Goal: Information Seeking & Learning: Learn about a topic

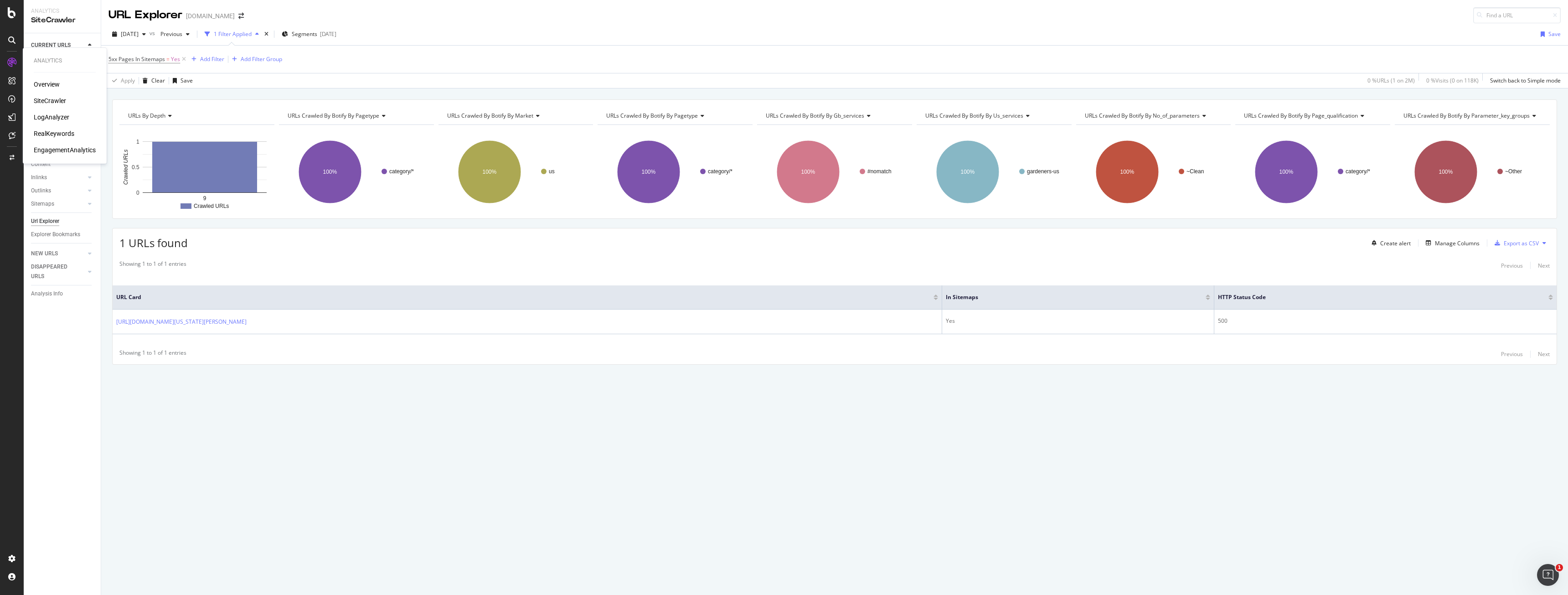
click at [50, 130] on div "RealKeywords" at bounding box center [54, 133] width 41 height 9
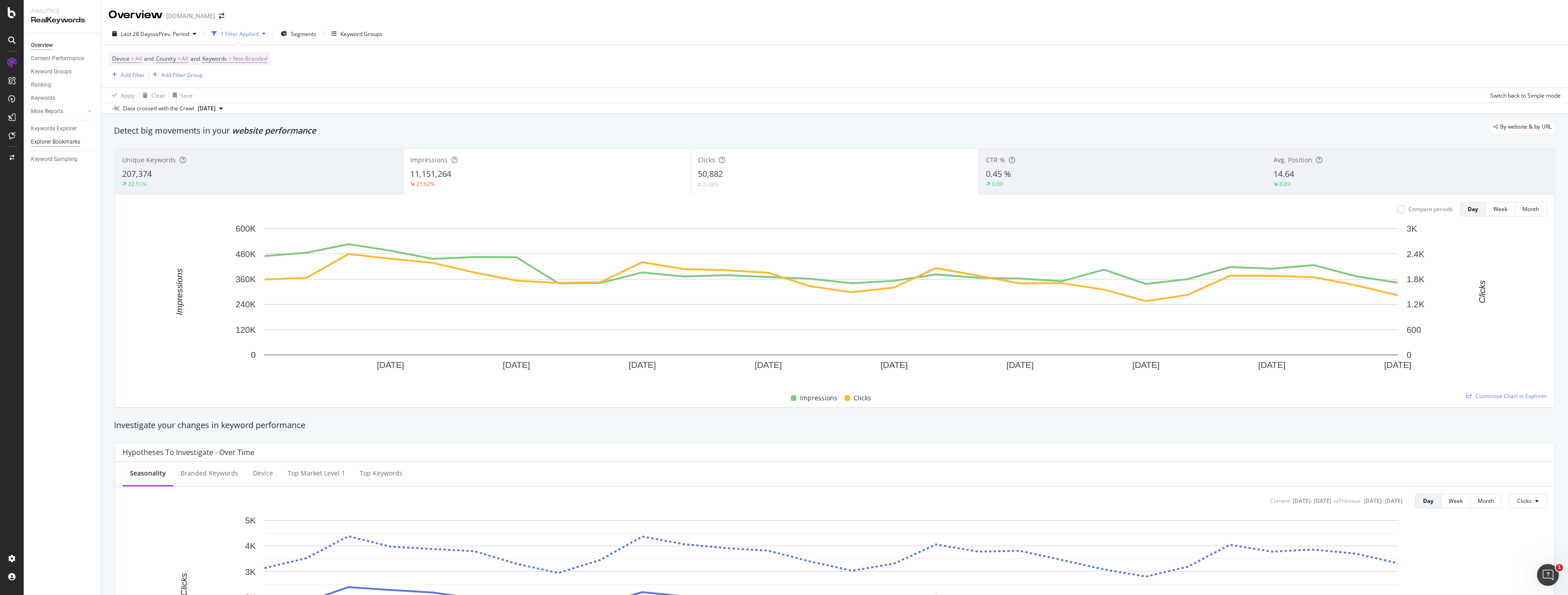
click at [65, 141] on div "Explorer Bookmarks" at bounding box center [55, 142] width 49 height 10
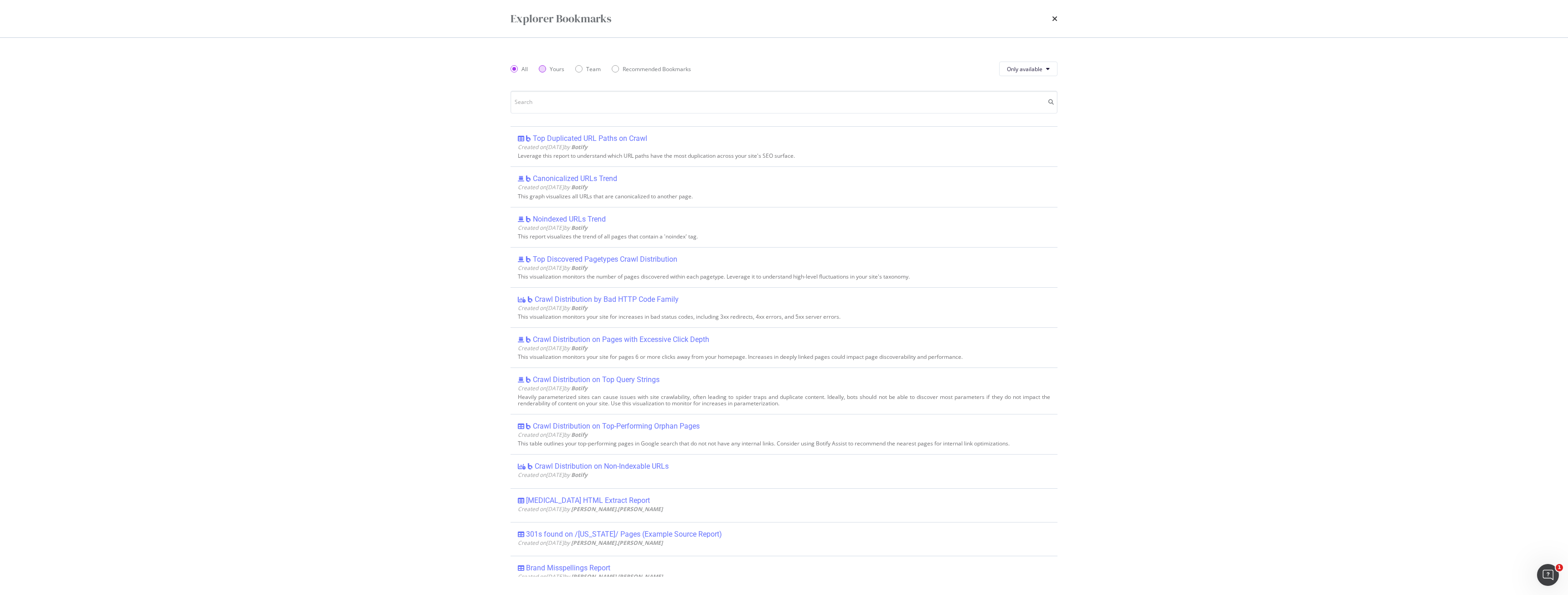
click at [553, 71] on div "Yours" at bounding box center [557, 69] width 15 height 8
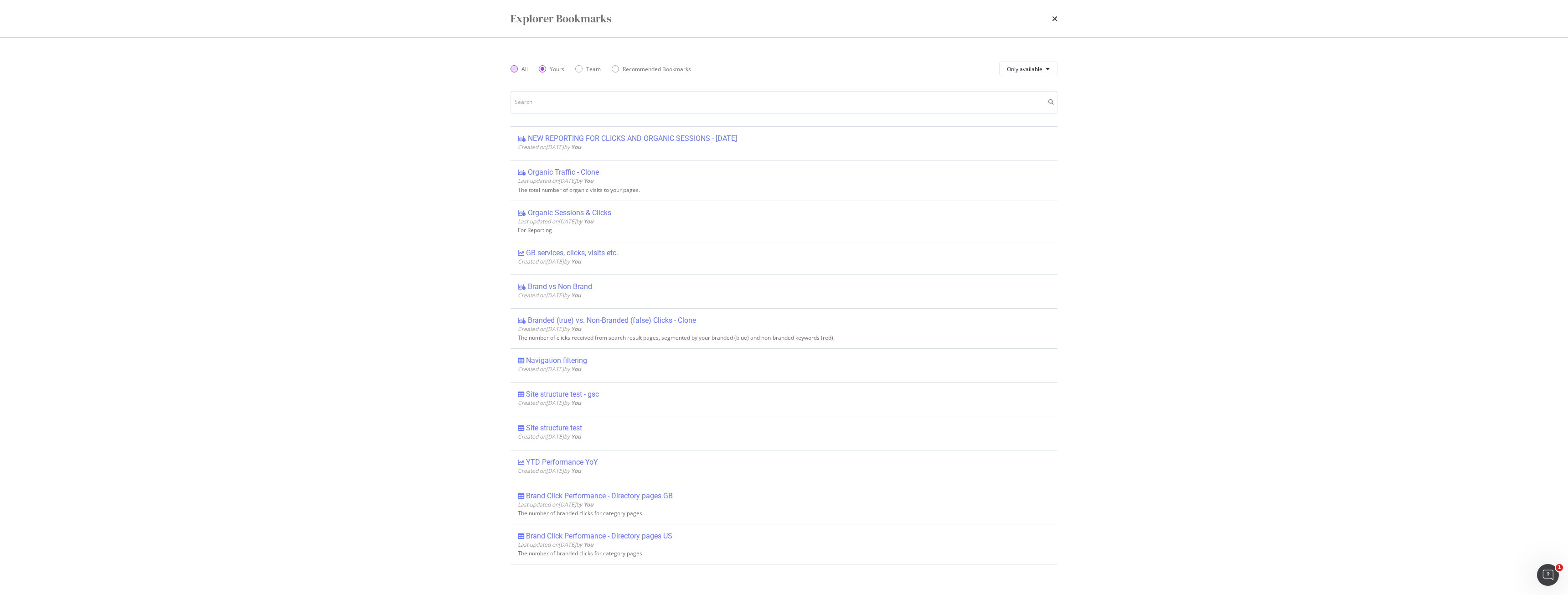
click at [520, 66] on div "All" at bounding box center [519, 69] width 17 height 8
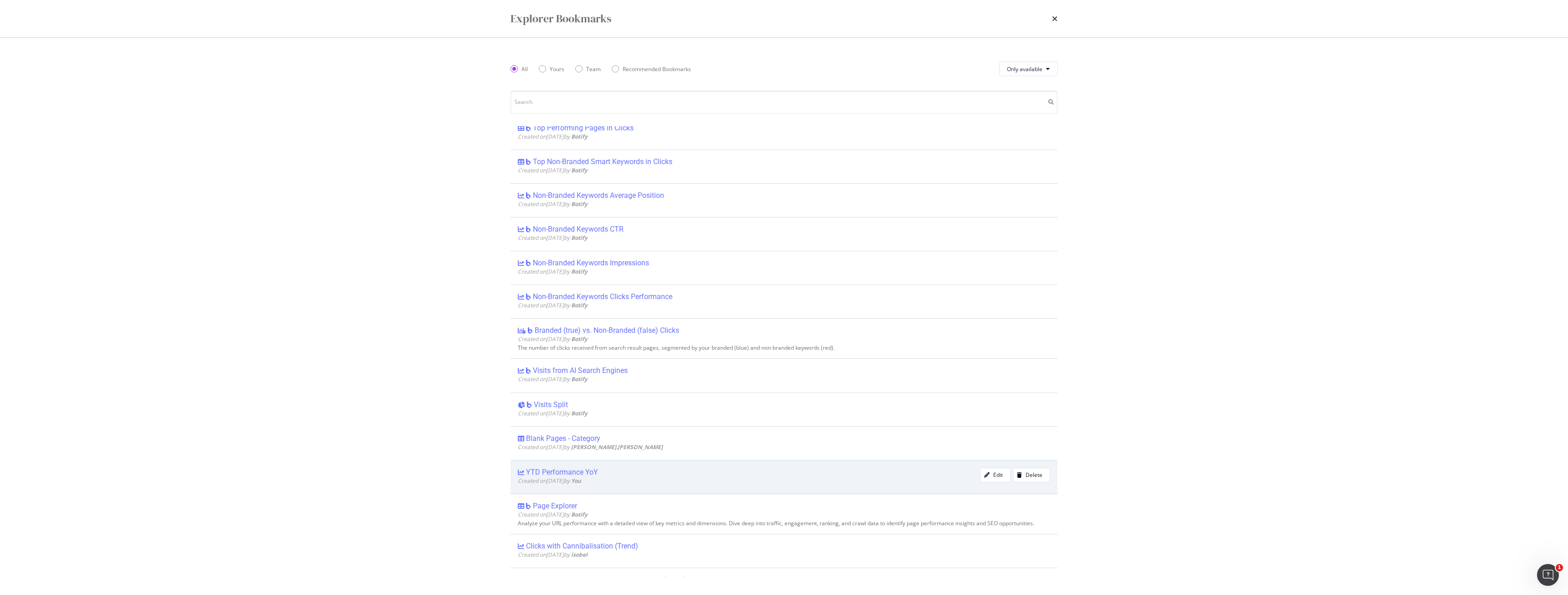
scroll to position [1368, 0]
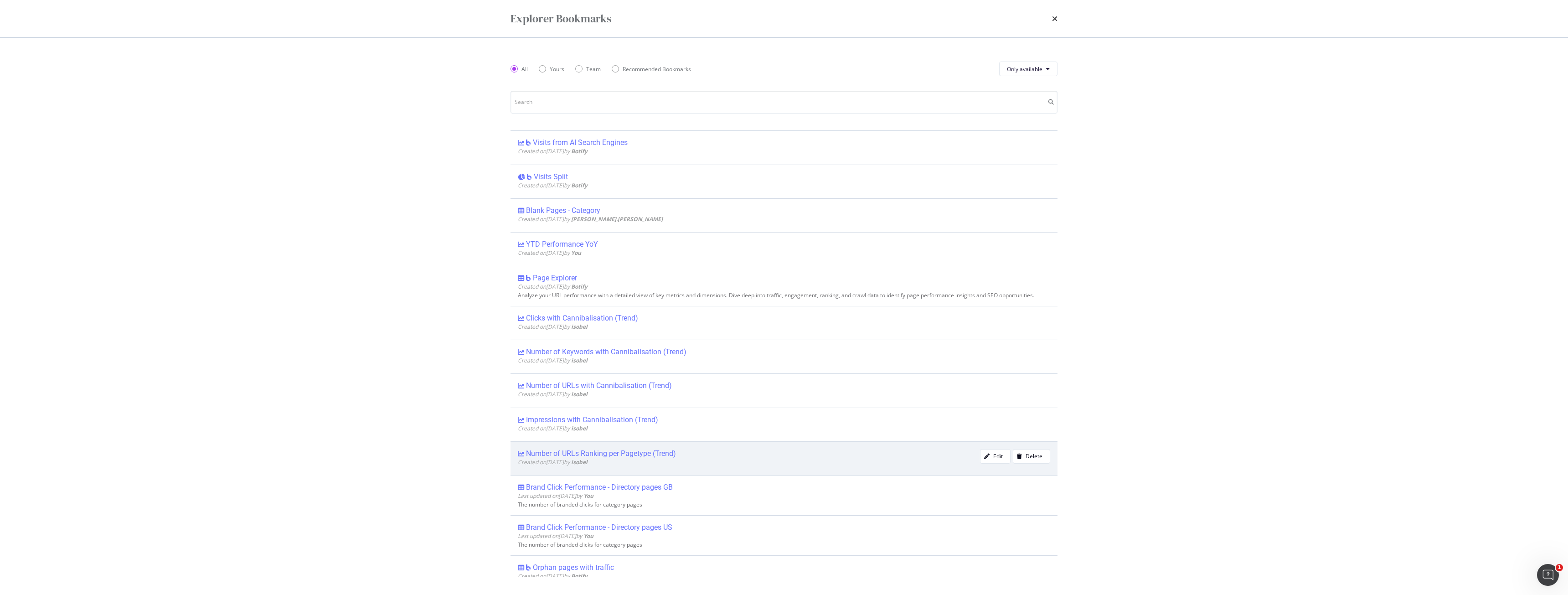
click at [610, 451] on div "Number of URLs Ranking per Pagetype (Trend)" at bounding box center [601, 454] width 150 height 9
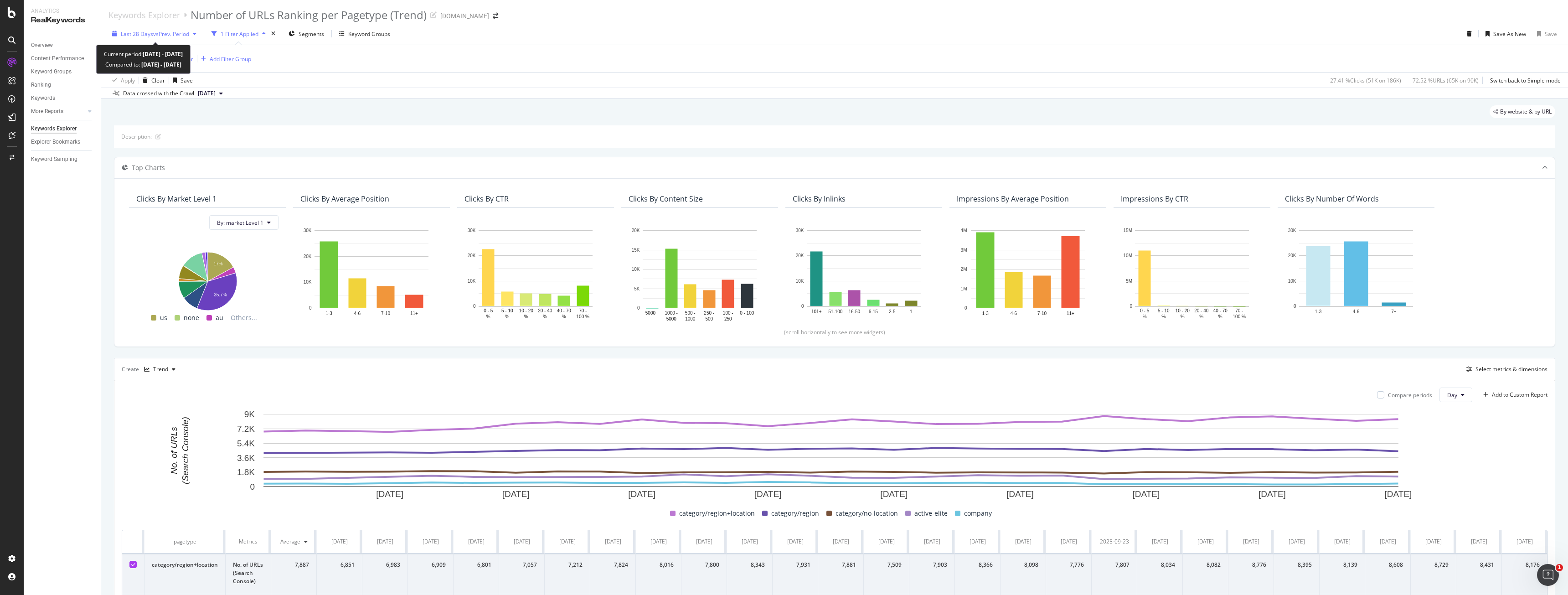
click at [185, 33] on span "vs Prev. Period" at bounding box center [171, 33] width 36 height 8
click at [156, 97] on div "Last 6 Months" at bounding box center [150, 98] width 35 height 8
type input "2025/04/04"
type input "2024/10/03"
type input "2025/04/03"
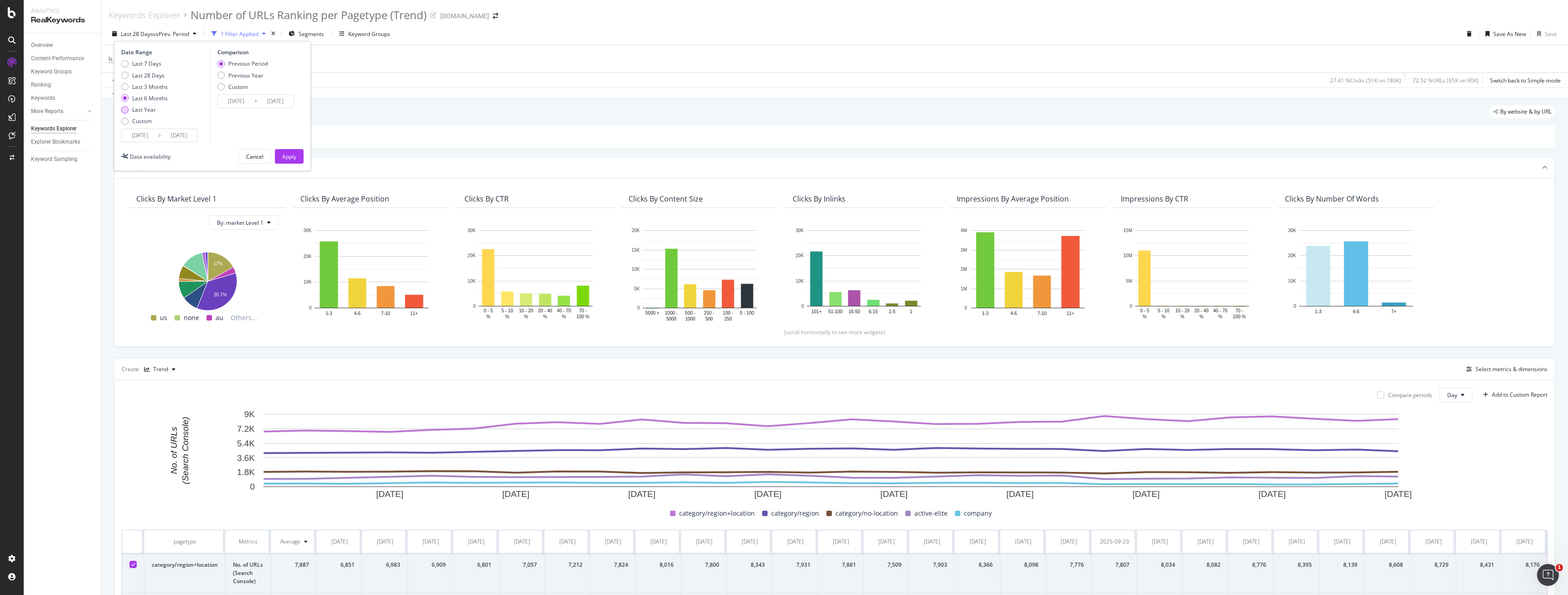
drag, startPoint x: 160, startPoint y: 113, endPoint x: 146, endPoint y: 108, distance: 14.9
click at [146, 108] on div "Last Year" at bounding box center [144, 110] width 24 height 8
type input "2024/10/04"
type input "2023/10/05"
type input "2024/10/03"
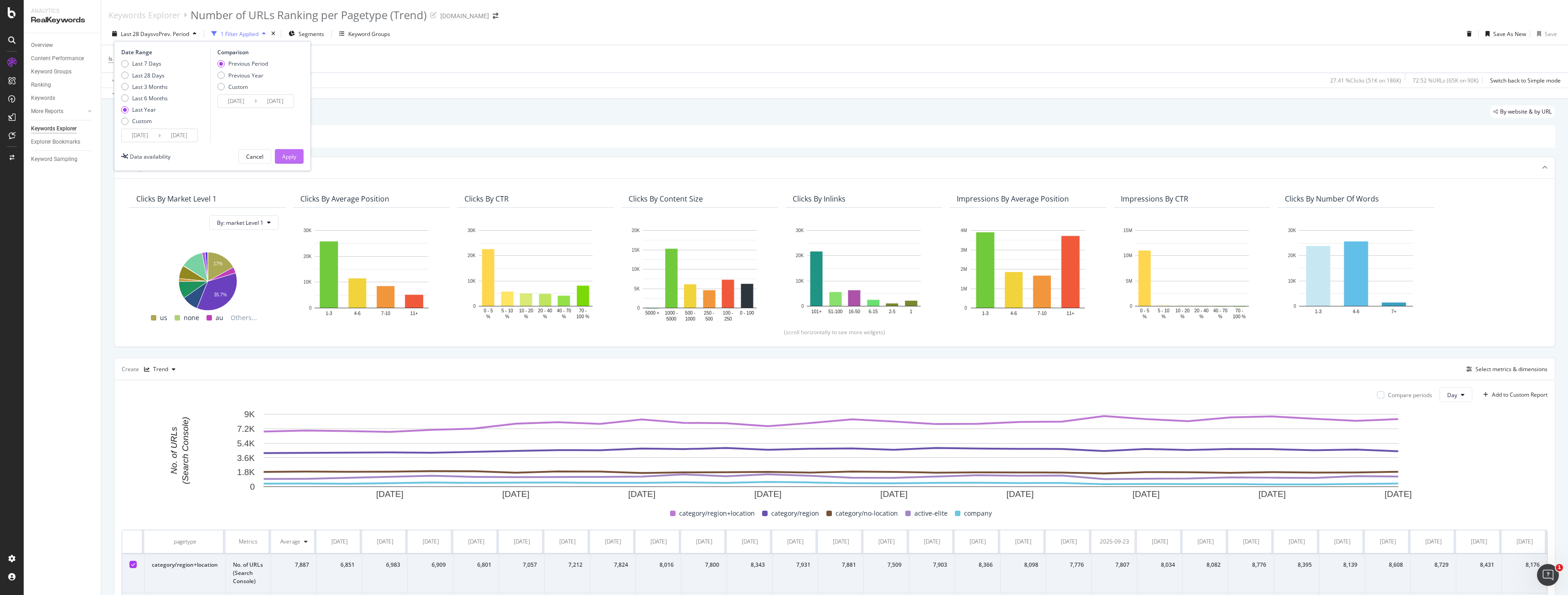
click at [279, 151] on button "Apply" at bounding box center [289, 157] width 29 height 15
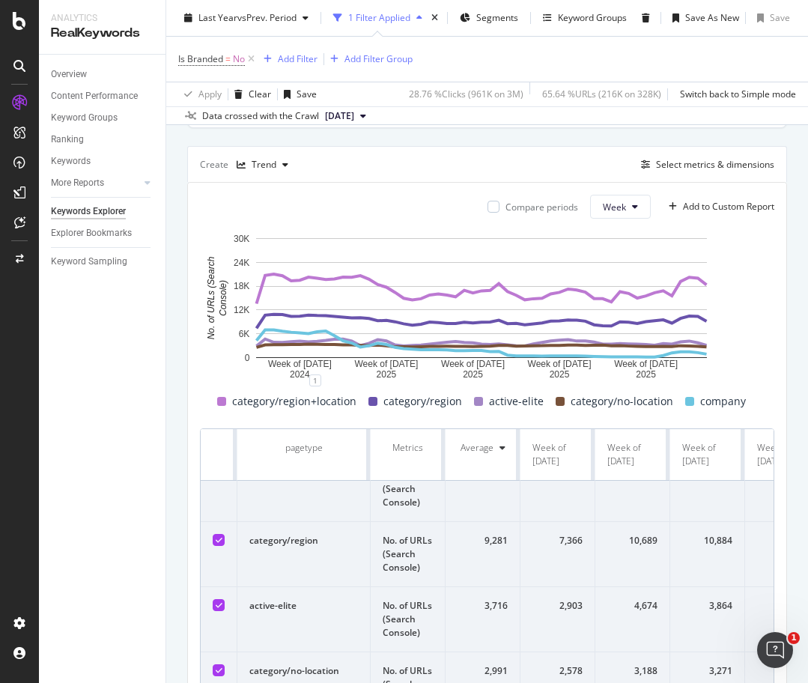
scroll to position [75, 0]
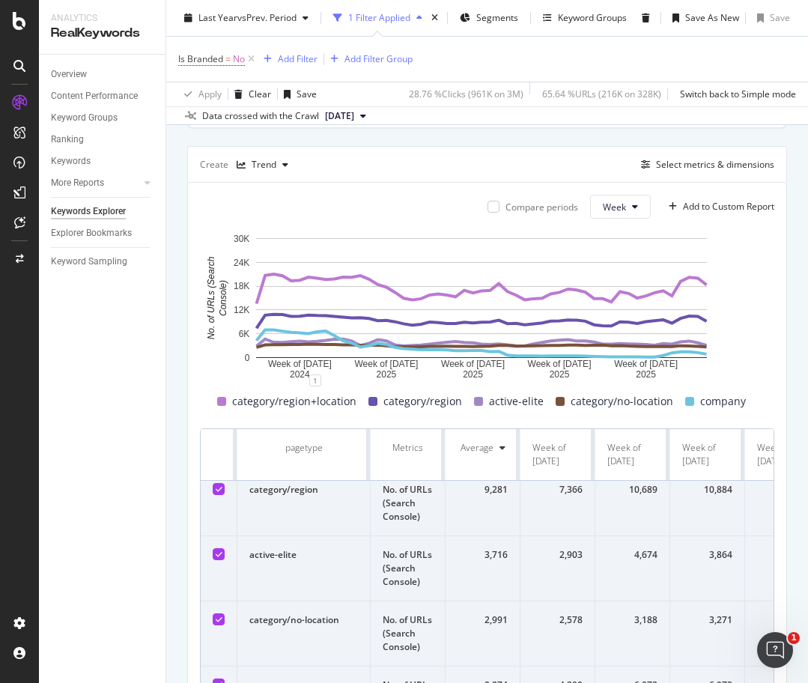
click at [225, 559] on td at bounding box center [219, 568] width 37 height 65
click at [219, 556] on icon at bounding box center [219, 553] width 7 height 7
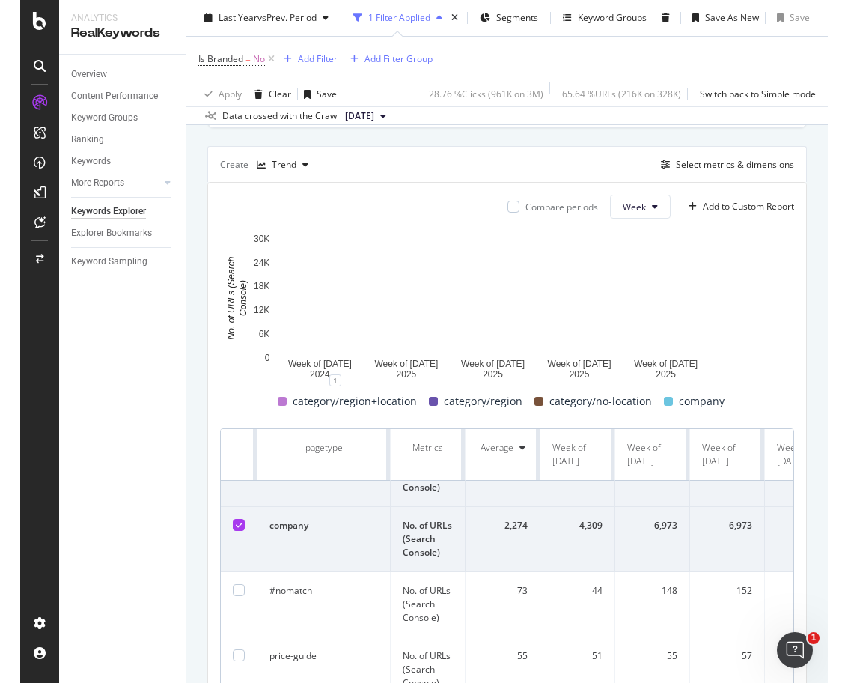
scroll to position [225, 0]
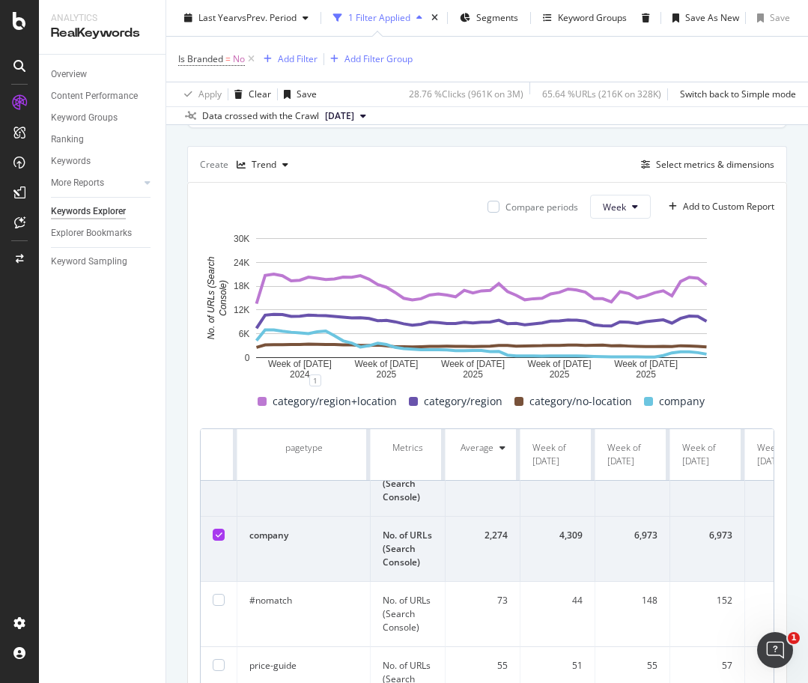
click at [218, 536] on icon at bounding box center [219, 534] width 7 height 7
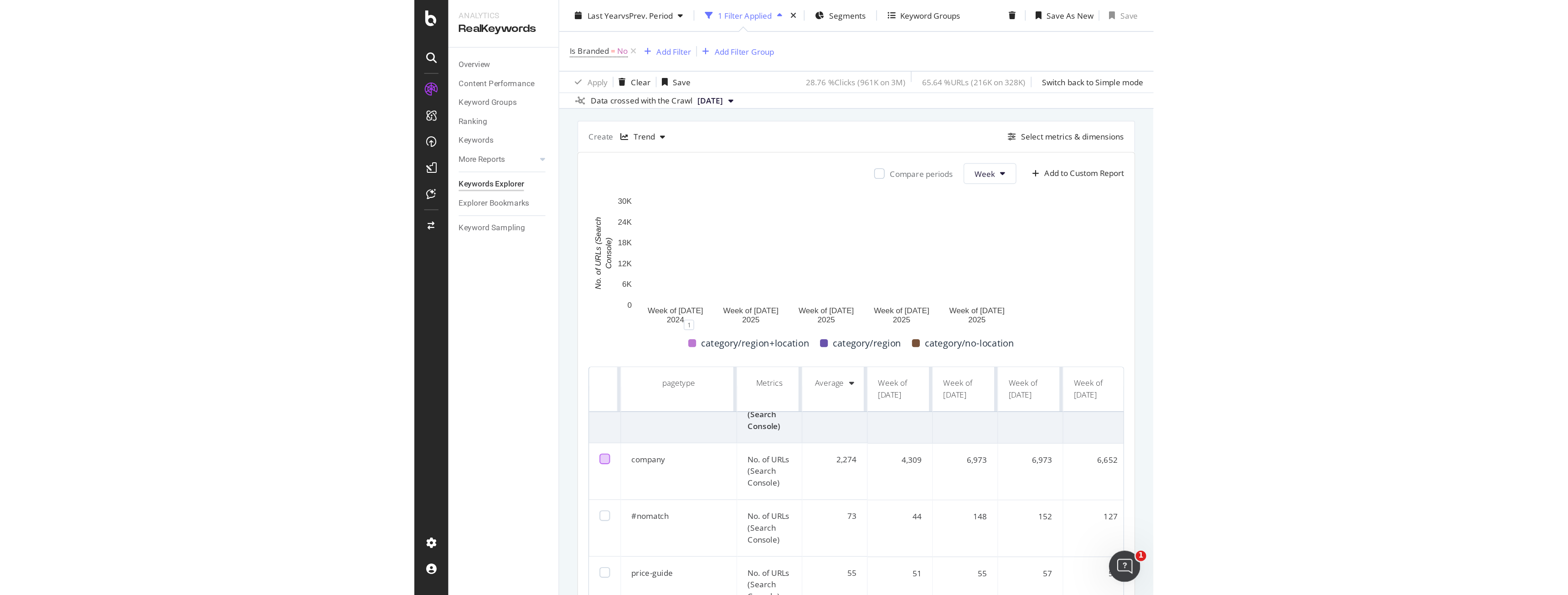
scroll to position [270, 0]
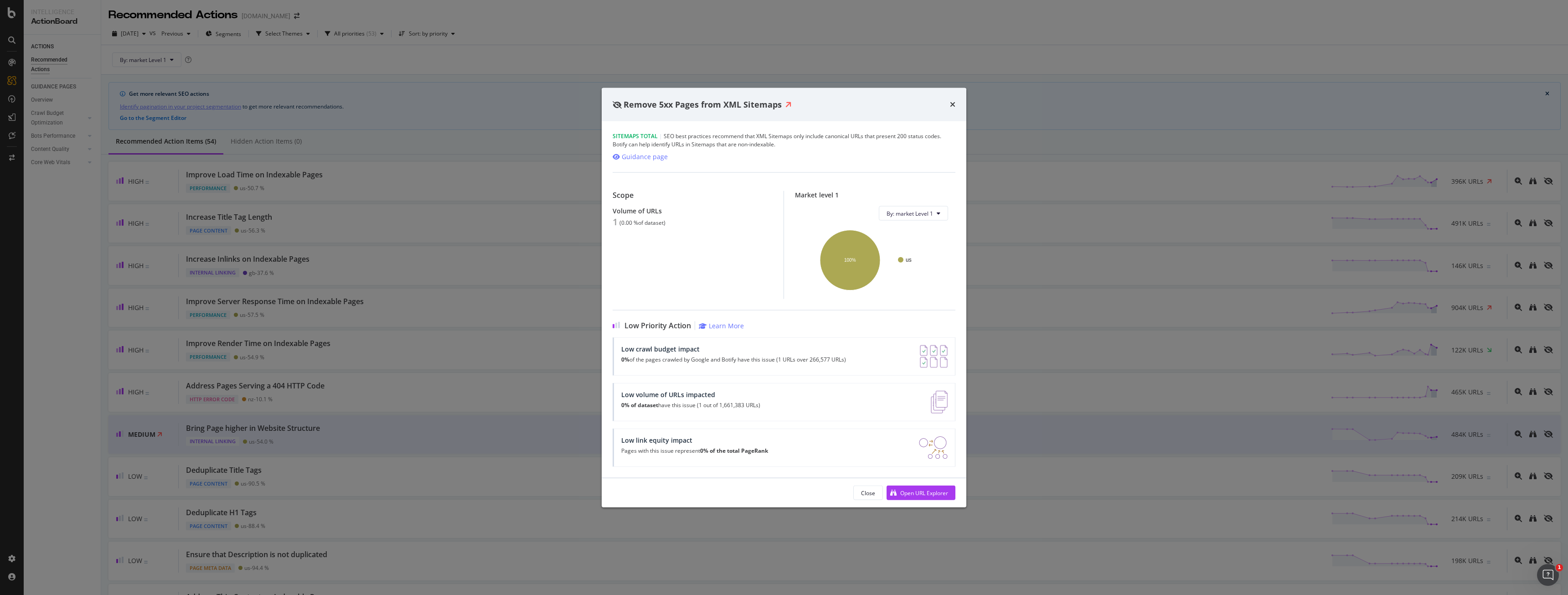
scroll to position [1094, 0]
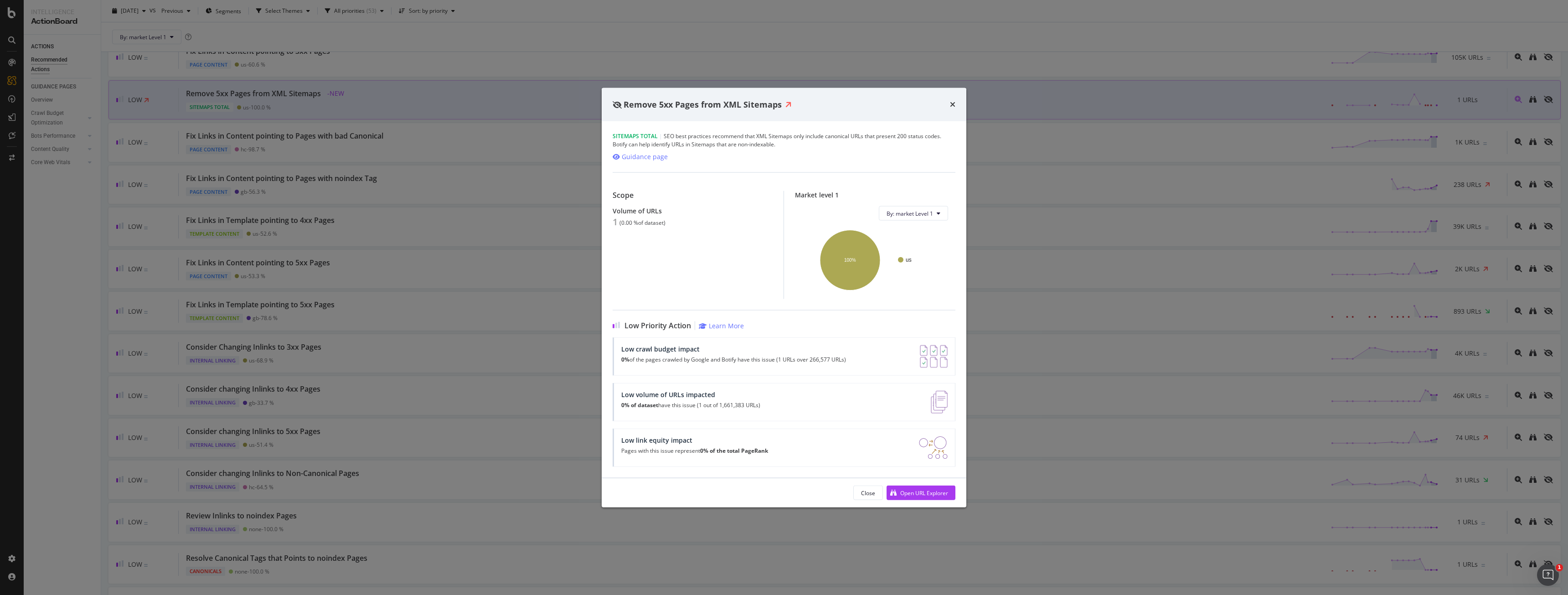
click at [952, 106] on icon "times" at bounding box center [953, 104] width 5 height 7
